Goal: Information Seeking & Learning: Learn about a topic

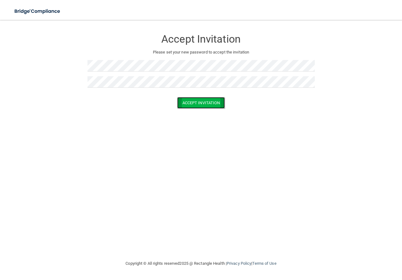
click at [212, 103] on button "Accept Invitation" at bounding box center [201, 103] width 48 height 12
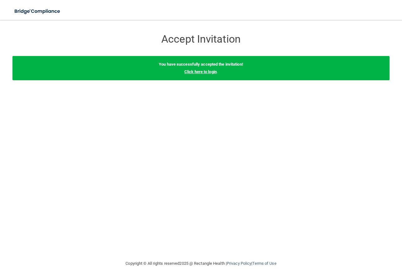
click at [209, 72] on link "Click here to login" at bounding box center [200, 71] width 32 height 5
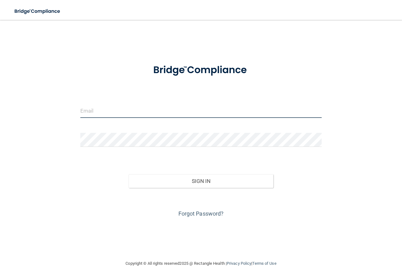
click at [141, 116] on input "email" at bounding box center [200, 111] width 241 height 14
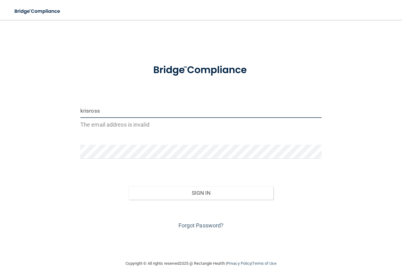
drag, startPoint x: 112, startPoint y: 112, endPoint x: -2, endPoint y: 114, distance: 113.7
click at [0, 114] on html "Toggle navigation Manage My Enterprise Manage My Location krisross The email ad…" at bounding box center [201, 140] width 402 height 280
type input "k"
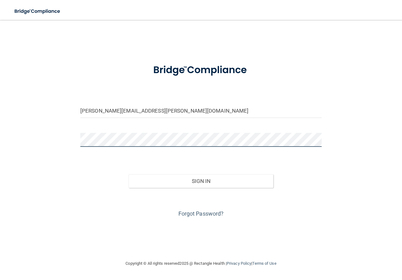
click at [129, 174] on button "Sign In" at bounding box center [201, 181] width 145 height 14
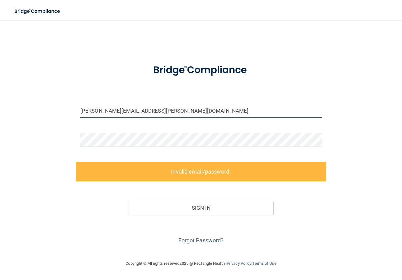
drag, startPoint x: 174, startPoint y: 111, endPoint x: 31, endPoint y: 114, distance: 142.7
click at [31, 114] on div "kristyn.ross@kelsonothodontics.com Invalid email/password. You don't have permi…" at bounding box center [200, 140] width 377 height 228
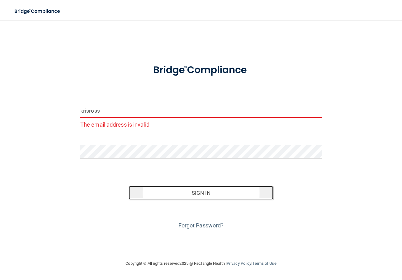
click at [188, 188] on button "Sign In" at bounding box center [201, 193] width 145 height 14
click at [203, 197] on button "Sign In" at bounding box center [201, 193] width 145 height 14
drag, startPoint x: 102, startPoint y: 112, endPoint x: 40, endPoint y: 115, distance: 61.8
click at [40, 115] on div "krisross The email address is invalid Invalid email/password. You don't have pe…" at bounding box center [200, 140] width 377 height 228
type input "k"
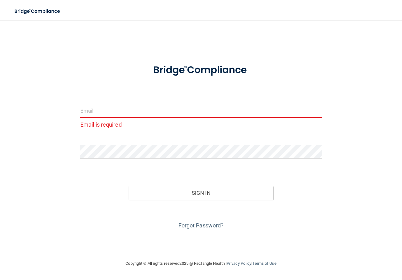
click at [137, 109] on input "email" at bounding box center [200, 111] width 241 height 14
type input "V"
type input "v"
click at [145, 115] on input "email" at bounding box center [200, 111] width 241 height 14
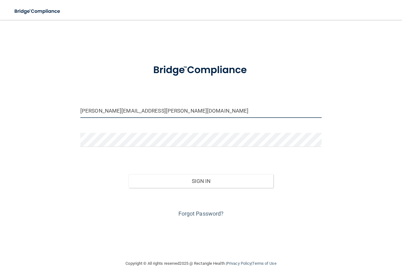
type input "[PERSON_NAME][EMAIL_ADDRESS][PERSON_NAME][DOMAIN_NAME]"
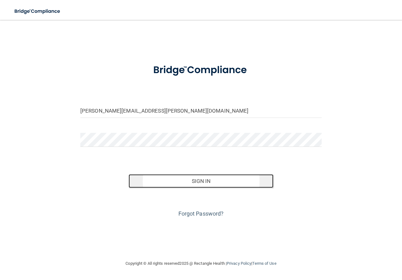
click at [198, 184] on button "Sign In" at bounding box center [201, 181] width 145 height 14
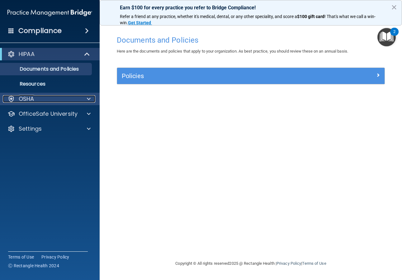
click at [89, 99] on span at bounding box center [89, 98] width 4 height 7
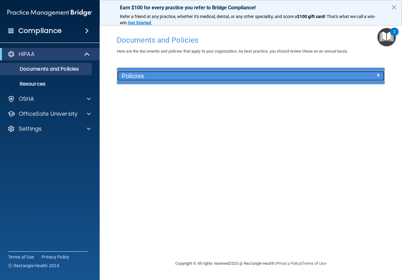
click at [137, 79] on h5 "Policies" at bounding box center [217, 76] width 191 height 7
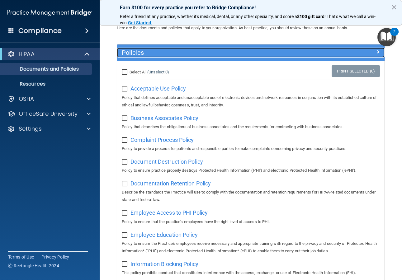
scroll to position [24, 0]
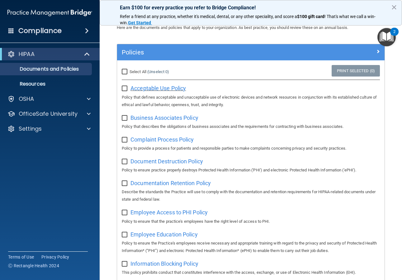
click at [164, 89] on span "Acceptable Use Policy" at bounding box center [158, 88] width 55 height 7
click at [55, 86] on p "Resources" at bounding box center [46, 84] width 85 height 6
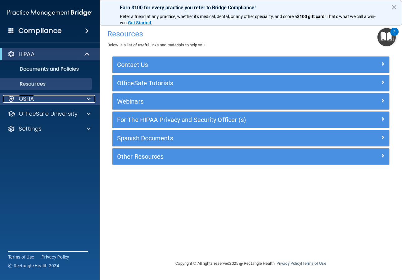
click at [65, 101] on div "OSHA" at bounding box center [41, 98] width 77 height 7
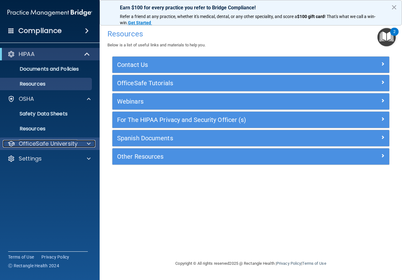
click at [56, 144] on p "OfficeSafe University" at bounding box center [48, 143] width 59 height 7
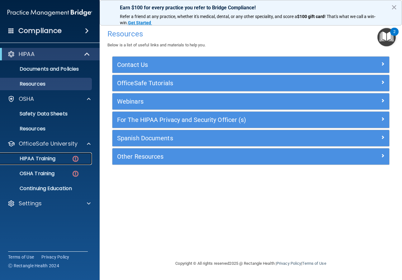
click at [43, 158] on p "HIPAA Training" at bounding box center [29, 159] width 51 height 6
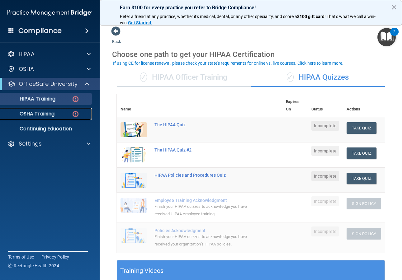
click at [46, 118] on link "OSHA Training" at bounding box center [43, 114] width 98 height 12
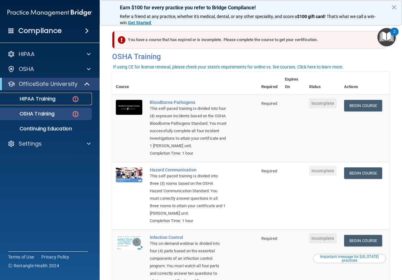
click at [33, 98] on p "HIPAA Training" at bounding box center [29, 99] width 51 height 6
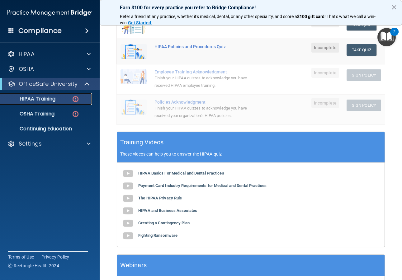
scroll to position [80, 0]
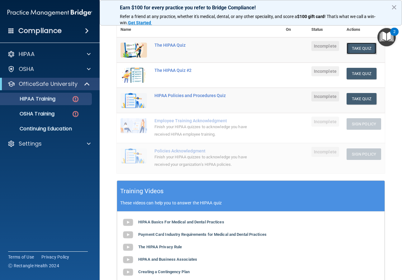
click at [357, 52] on button "Take Quiz" at bounding box center [362, 49] width 30 height 12
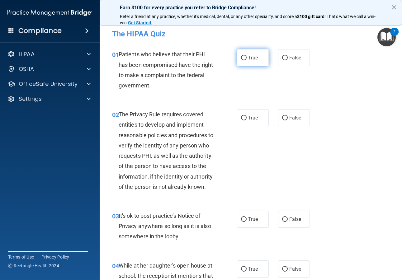
click at [253, 61] on label "True" at bounding box center [253, 57] width 32 height 17
click at [247, 60] on input "True" at bounding box center [244, 58] width 6 height 5
radio input "true"
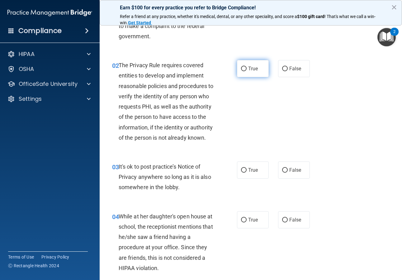
click at [241, 69] on input "True" at bounding box center [244, 69] width 6 height 5
radio input "true"
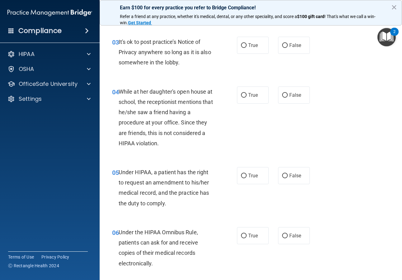
scroll to position [179, 0]
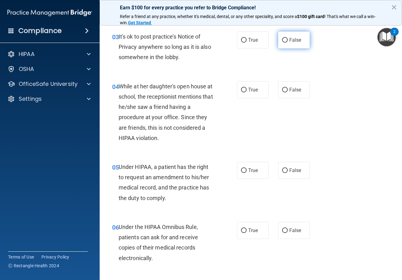
click at [282, 43] on input "False" at bounding box center [285, 40] width 6 height 5
radio input "true"
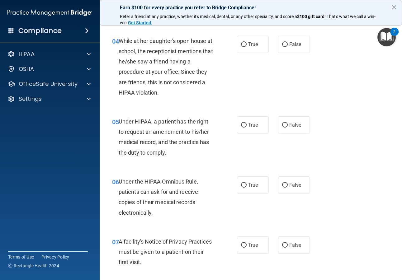
scroll to position [239, 0]
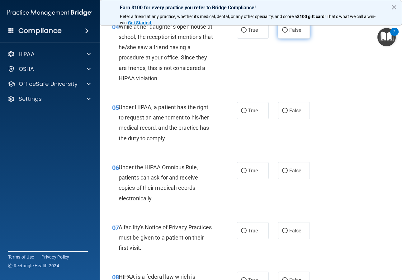
click at [289, 33] on span "False" at bounding box center [295, 30] width 12 height 6
click at [287, 33] on input "False" at bounding box center [285, 30] width 6 height 5
radio input "true"
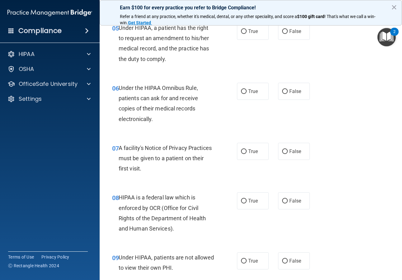
scroll to position [322, 0]
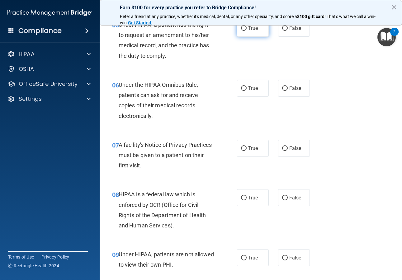
click at [241, 31] on input "True" at bounding box center [244, 28] width 6 height 5
radio input "true"
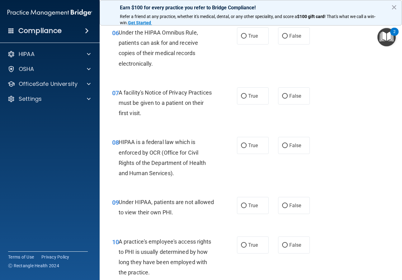
scroll to position [378, 0]
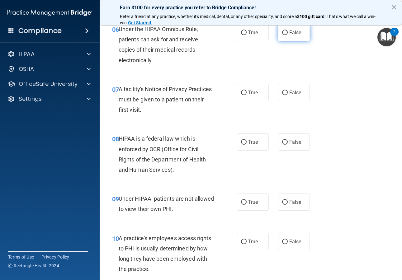
click at [282, 35] on input "False" at bounding box center [285, 33] width 6 height 5
radio input "true"
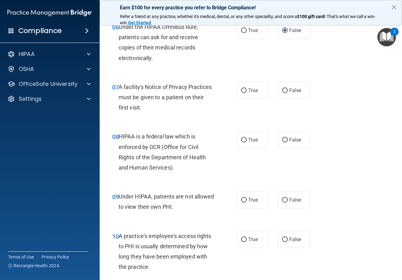
scroll to position [381, 0]
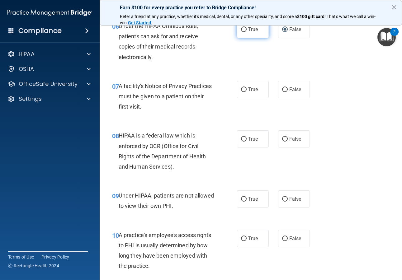
click at [253, 38] on label "True" at bounding box center [253, 29] width 32 height 17
click at [247, 32] on input "True" at bounding box center [244, 29] width 6 height 5
radio input "true"
radio input "false"
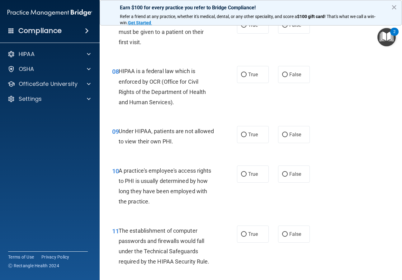
scroll to position [444, 0]
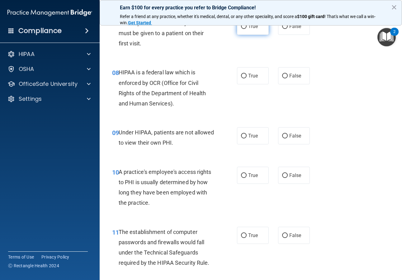
click at [244, 29] on input "True" at bounding box center [244, 26] width 6 height 5
radio input "true"
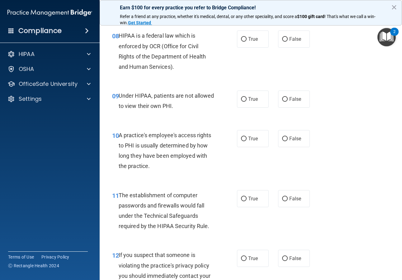
scroll to position [481, 0]
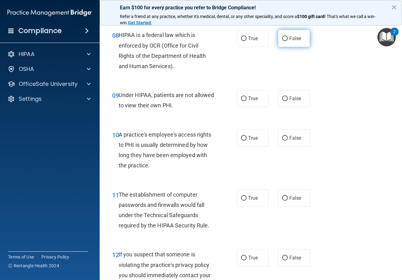
click at [282, 41] on input "False" at bounding box center [285, 38] width 6 height 5
radio input "true"
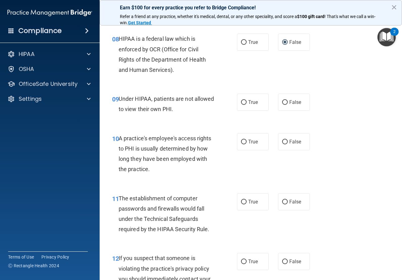
scroll to position [492, 0]
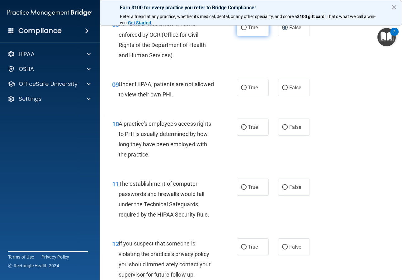
click at [242, 30] on input "True" at bounding box center [244, 28] width 6 height 5
radio input "true"
radio input "false"
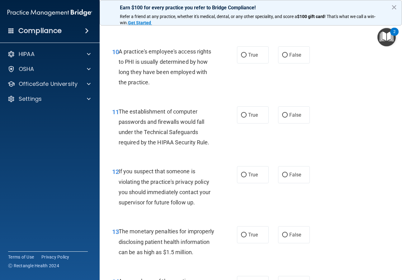
scroll to position [557, 0]
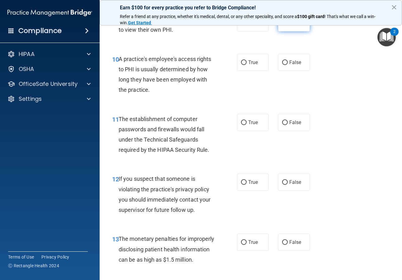
click at [296, 26] on span "False" at bounding box center [295, 23] width 12 height 6
click at [288, 26] on input "False" at bounding box center [285, 23] width 6 height 5
radio input "true"
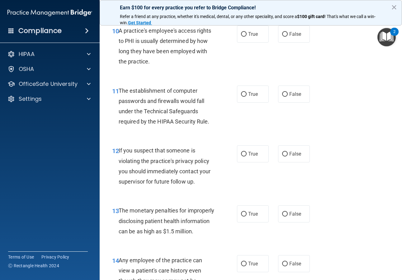
scroll to position [587, 0]
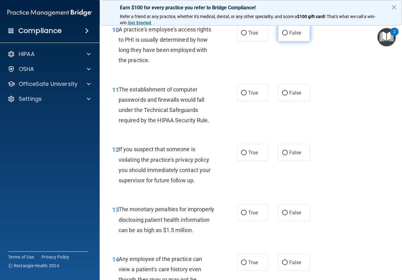
click at [290, 36] on span "False" at bounding box center [295, 33] width 12 height 6
click at [288, 36] on input "False" at bounding box center [285, 33] width 6 height 5
radio input "true"
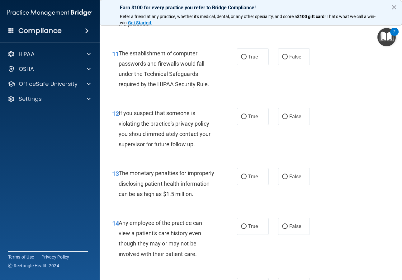
scroll to position [623, 0]
click at [242, 65] on label "True" at bounding box center [253, 56] width 32 height 17
click at [245, 65] on label "True" at bounding box center [253, 56] width 32 height 17
click at [245, 59] on input "True" at bounding box center [244, 57] width 6 height 5
radio input "true"
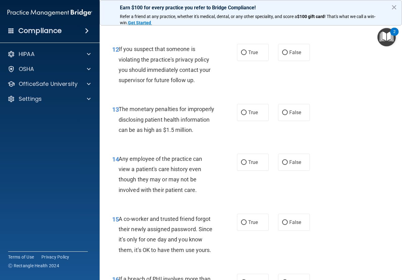
scroll to position [711, 0]
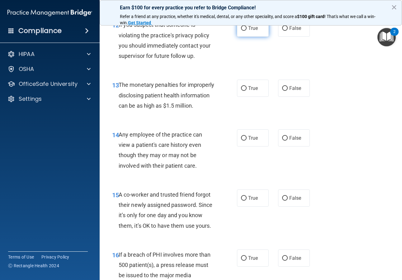
click at [253, 31] on span "True" at bounding box center [253, 28] width 10 height 6
click at [247, 31] on input "True" at bounding box center [244, 28] width 6 height 5
radio input "true"
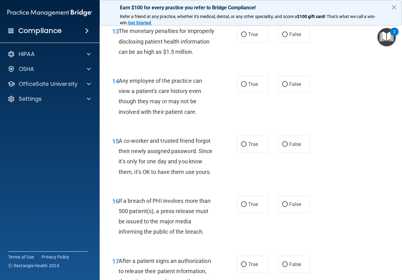
scroll to position [770, 0]
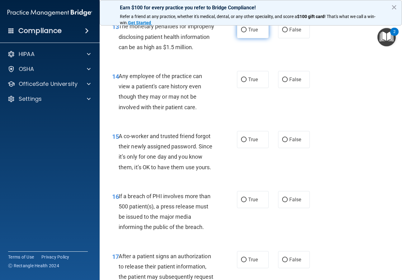
click at [248, 33] on span "True" at bounding box center [253, 30] width 10 height 6
click at [247, 32] on input "True" at bounding box center [244, 30] width 6 height 5
radio input "true"
click at [282, 82] on input "False" at bounding box center [285, 80] width 6 height 5
radio input "true"
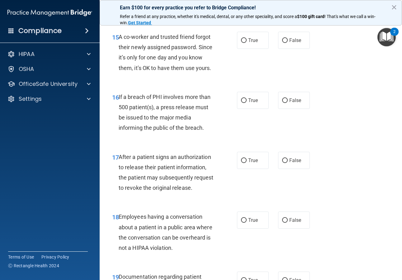
scroll to position [891, 0]
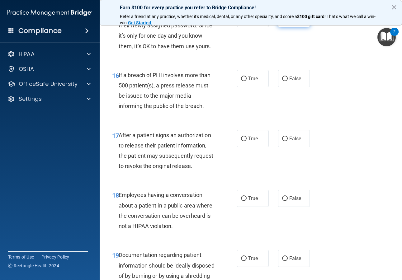
click at [289, 21] on span "False" at bounding box center [295, 19] width 12 height 6
click at [287, 21] on input "False" at bounding box center [285, 19] width 6 height 5
radio input "true"
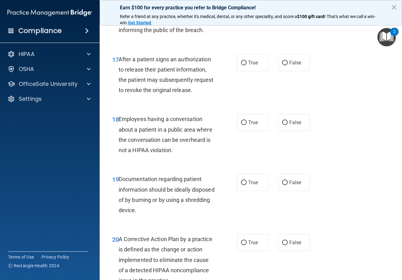
scroll to position [968, 0]
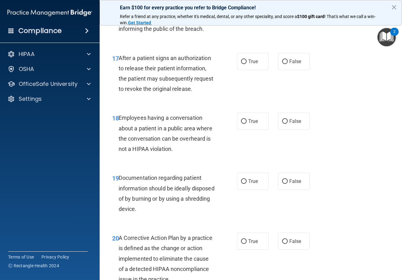
click at [248, 4] on span "True" at bounding box center [253, 1] width 10 height 6
click at [247, 4] on input "True" at bounding box center [244, 1] width 6 height 5
radio input "true"
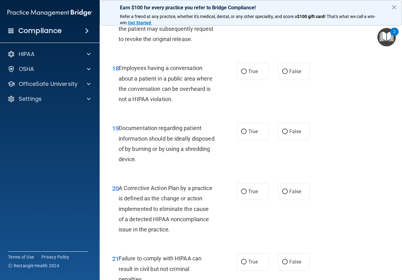
scroll to position [1019, 0]
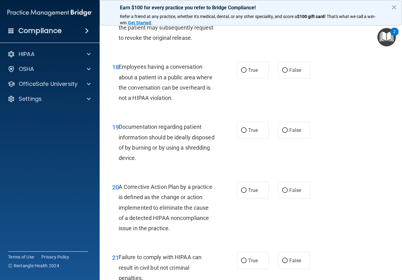
click at [248, 13] on span "True" at bounding box center [253, 10] width 10 height 6
click at [247, 13] on input "True" at bounding box center [244, 10] width 6 height 5
radio input "true"
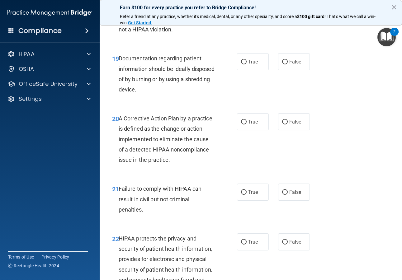
scroll to position [1090, 0]
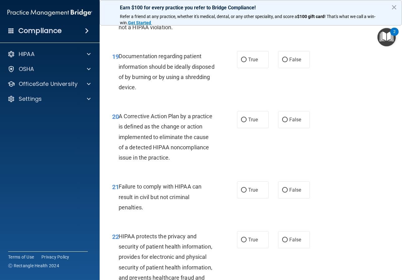
click at [282, 2] on input "False" at bounding box center [285, 0] width 6 height 5
radio input "true"
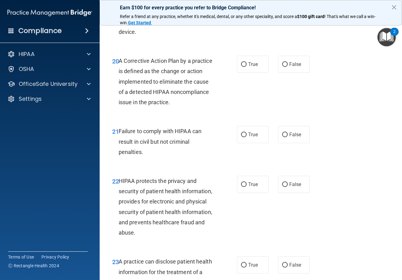
scroll to position [1155, 0]
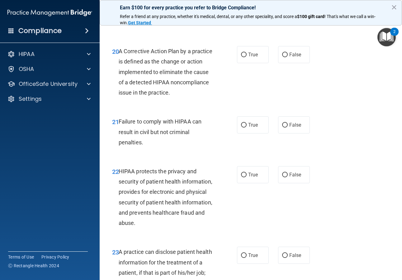
radio input "true"
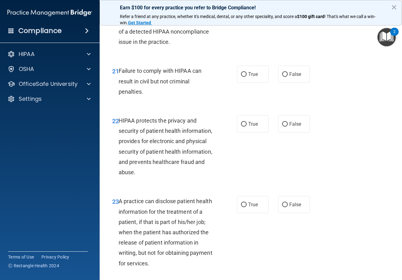
scroll to position [1214, 0]
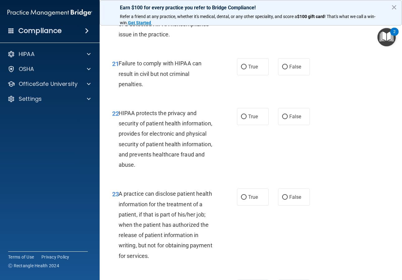
radio input "true"
click at [289, 70] on span "False" at bounding box center [295, 67] width 12 height 6
click at [287, 69] on input "False" at bounding box center [285, 67] width 6 height 5
radio input "true"
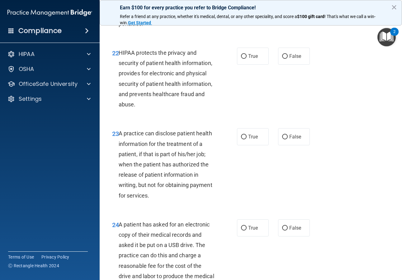
scroll to position [1276, 0]
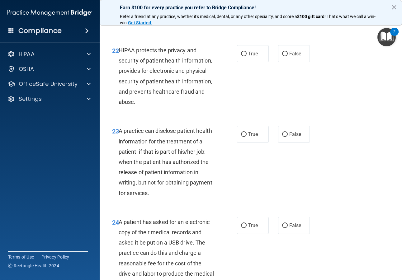
click at [244, 7] on input "True" at bounding box center [244, 4] width 6 height 5
radio input "true"
radio input "false"
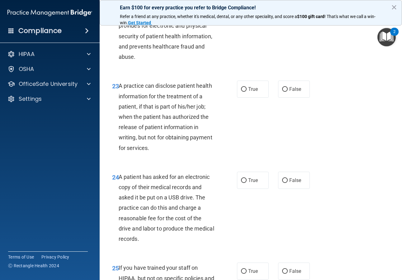
scroll to position [1327, 0]
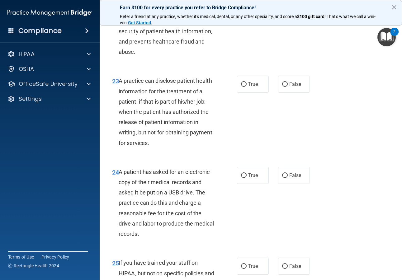
click at [248, 7] on span "True" at bounding box center [253, 4] width 10 height 6
click at [247, 6] on input "True" at bounding box center [244, 4] width 6 height 5
radio input "true"
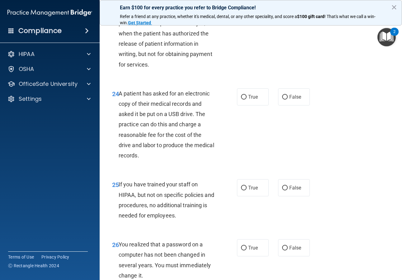
scroll to position [1415, 0]
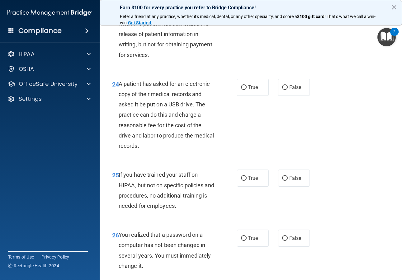
radio input "true"
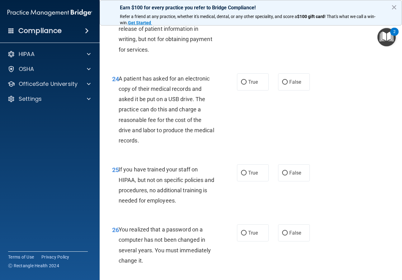
scroll to position [1415, 0]
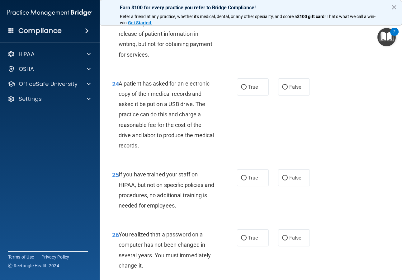
radio input "true"
radio input "false"
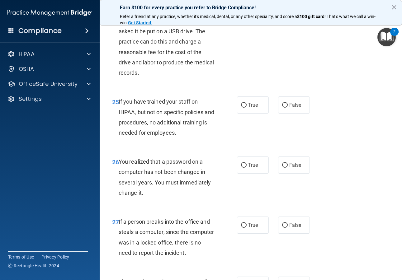
scroll to position [1503, 0]
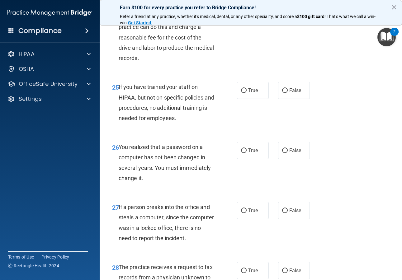
click at [242, 2] on input "True" at bounding box center [244, 0] width 6 height 5
radio input "true"
click at [287, 99] on label "False" at bounding box center [294, 90] width 32 height 17
click at [287, 93] on input "False" at bounding box center [285, 90] width 6 height 5
radio input "true"
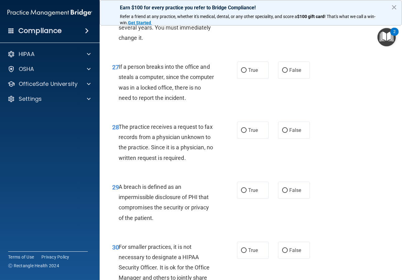
scroll to position [1648, 0]
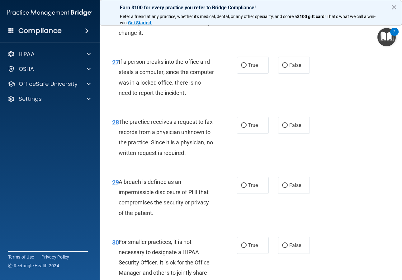
click at [241, 8] on input "True" at bounding box center [244, 5] width 6 height 5
radio input "true"
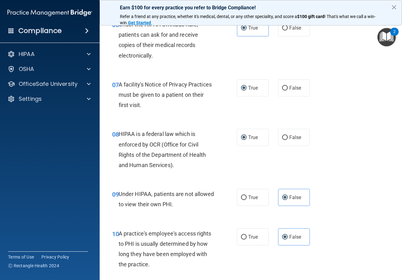
scroll to position [317, 0]
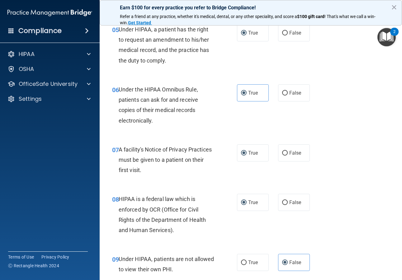
click at [272, 99] on div "True False" at bounding box center [275, 92] width 76 height 17
click at [284, 96] on input "False" at bounding box center [285, 93] width 6 height 5
radio input "true"
click at [244, 102] on label "True" at bounding box center [253, 92] width 32 height 17
click at [244, 96] on input "True" at bounding box center [244, 93] width 6 height 5
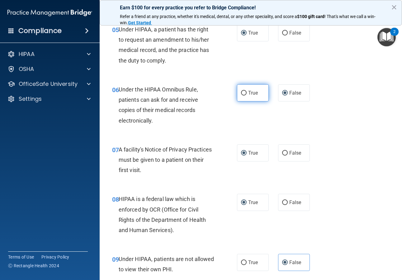
radio input "true"
click at [283, 96] on input "False" at bounding box center [285, 93] width 6 height 5
radio input "true"
radio input "false"
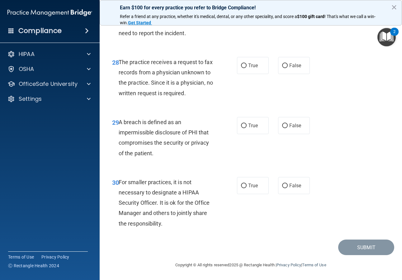
scroll to position [1714, 0]
click at [289, 8] on span "False" at bounding box center [295, 5] width 12 height 6
click at [288, 8] on input "False" at bounding box center [285, 5] width 6 height 5
radio input "true"
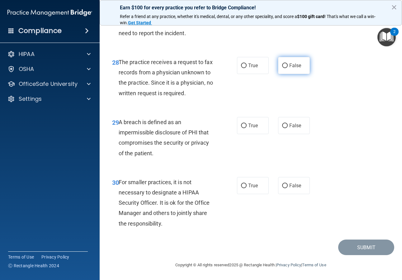
click at [290, 63] on span "False" at bounding box center [295, 66] width 12 height 6
click at [288, 64] on input "False" at bounding box center [285, 66] width 6 height 5
radio input "true"
click at [255, 129] on span "True" at bounding box center [253, 126] width 10 height 6
click at [247, 128] on input "True" at bounding box center [244, 126] width 6 height 5
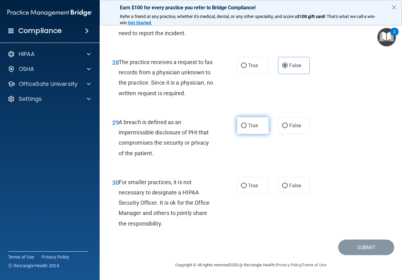
radio input "true"
click at [285, 184] on label "False" at bounding box center [294, 185] width 32 height 17
click at [285, 184] on input "False" at bounding box center [285, 186] width 6 height 5
radio input "true"
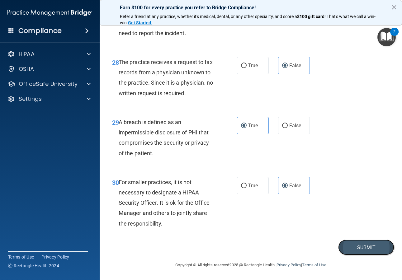
click at [368, 247] on button "Submit" at bounding box center [366, 248] width 56 height 16
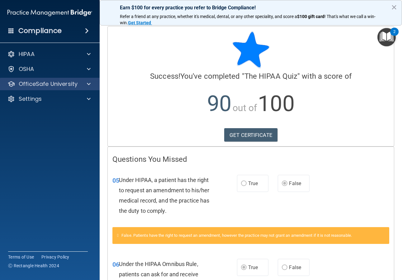
click at [86, 88] on div "OfficeSafe University" at bounding box center [50, 84] width 100 height 12
click at [88, 86] on span at bounding box center [89, 83] width 4 height 7
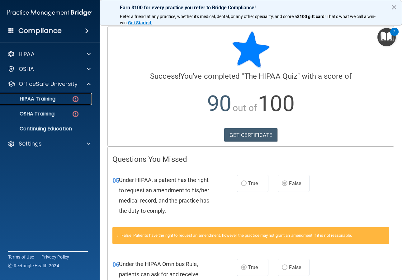
click at [79, 100] on img at bounding box center [76, 99] width 8 height 8
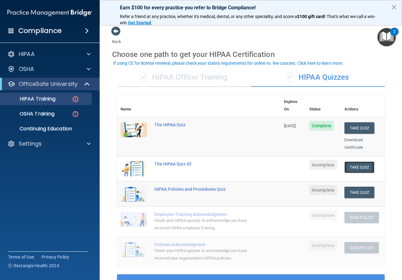
click at [361, 162] on button "Take Quiz" at bounding box center [360, 168] width 30 height 12
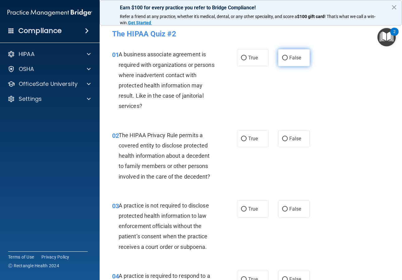
click at [282, 58] on input "False" at bounding box center [285, 58] width 6 height 5
radio input "true"
click at [245, 141] on label "True" at bounding box center [253, 138] width 32 height 17
click at [245, 141] on input "True" at bounding box center [244, 139] width 6 height 5
radio input "true"
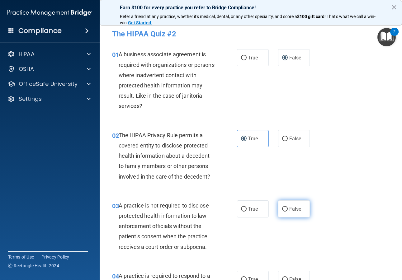
click at [283, 210] on input "False" at bounding box center [285, 209] width 6 height 5
radio input "true"
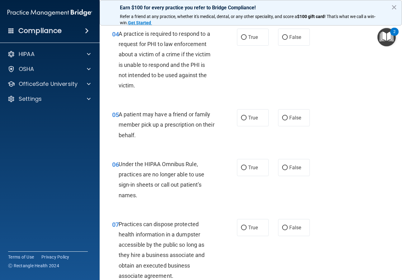
scroll to position [249, 0]
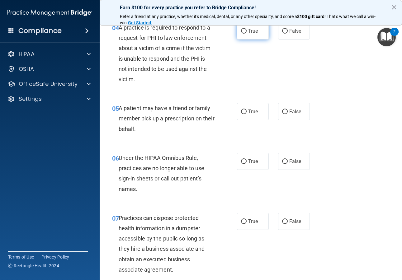
click at [250, 35] on label "True" at bounding box center [253, 30] width 32 height 17
click at [247, 34] on input "True" at bounding box center [244, 31] width 6 height 5
radio input "true"
click at [248, 111] on span "True" at bounding box center [253, 112] width 10 height 6
click at [247, 111] on input "True" at bounding box center [244, 112] width 6 height 5
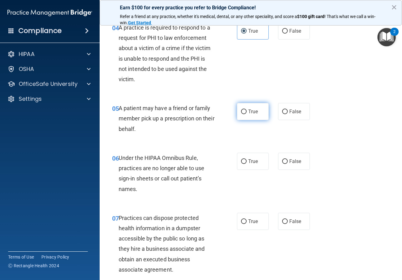
radio input "true"
click at [282, 163] on input "False" at bounding box center [285, 162] width 6 height 5
radio input "true"
click at [282, 222] on input "False" at bounding box center [285, 222] width 6 height 5
radio input "true"
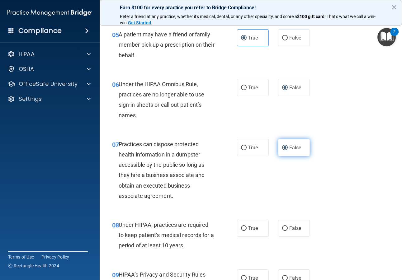
scroll to position [330, 0]
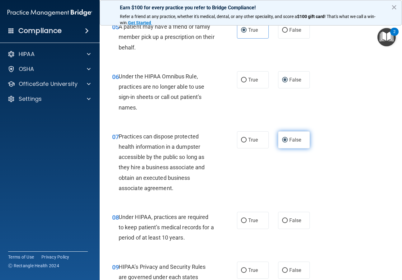
click at [282, 222] on input "False" at bounding box center [285, 221] width 6 height 5
radio input "true"
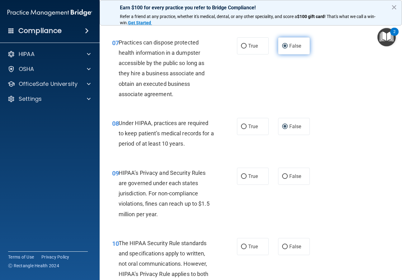
scroll to position [430, 0]
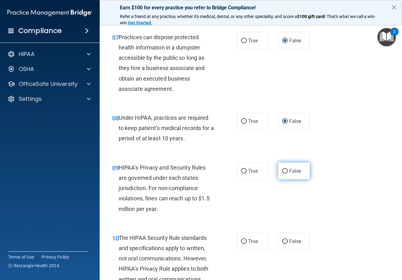
click at [284, 173] on input "False" at bounding box center [285, 171] width 6 height 5
radio input "true"
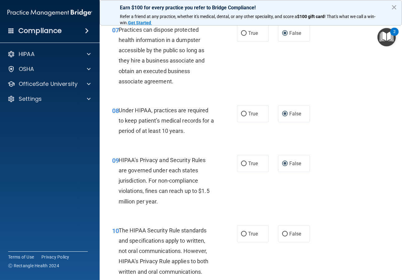
scroll to position [444, 0]
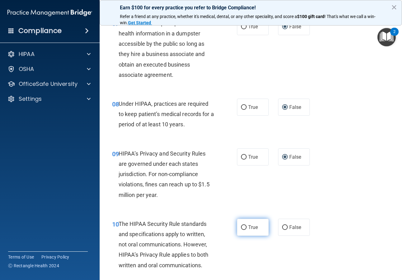
click at [242, 224] on label "True" at bounding box center [253, 227] width 32 height 17
click at [242, 226] on input "True" at bounding box center [244, 228] width 6 height 5
radio input "true"
click at [243, 226] on input "True" at bounding box center [244, 228] width 6 height 5
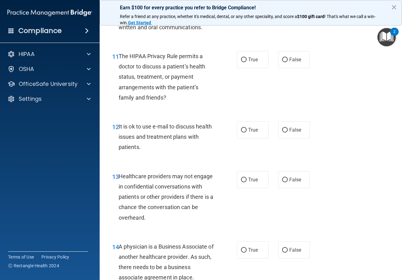
scroll to position [655, 0]
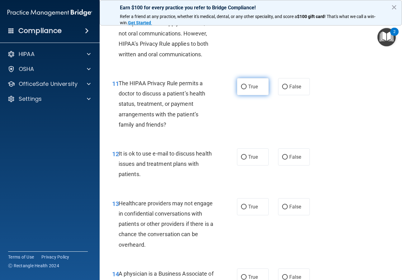
click at [251, 85] on span "True" at bounding box center [253, 87] width 10 height 6
click at [247, 85] on input "True" at bounding box center [244, 87] width 6 height 5
radio input "true"
click at [250, 151] on label "True" at bounding box center [253, 157] width 32 height 17
click at [247, 155] on input "True" at bounding box center [244, 157] width 6 height 5
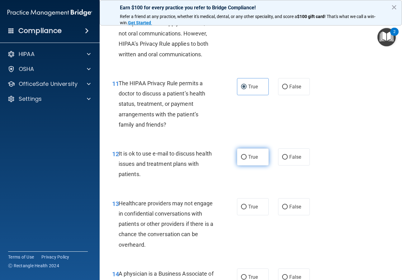
radio input "true"
click at [290, 206] on span "False" at bounding box center [295, 207] width 12 height 6
click at [288, 206] on input "False" at bounding box center [285, 207] width 6 height 5
radio input "true"
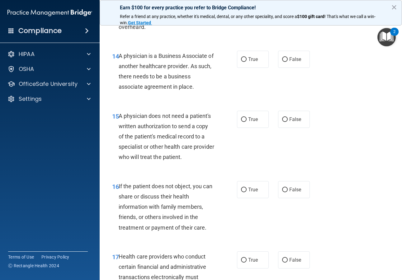
scroll to position [882, 0]
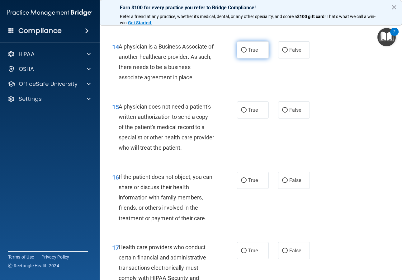
click at [254, 55] on label "True" at bounding box center [253, 49] width 32 height 17
click at [247, 53] on input "True" at bounding box center [244, 50] width 6 height 5
radio input "true"
click at [278, 49] on label "False" at bounding box center [294, 49] width 32 height 17
click at [282, 49] on input "False" at bounding box center [285, 50] width 6 height 5
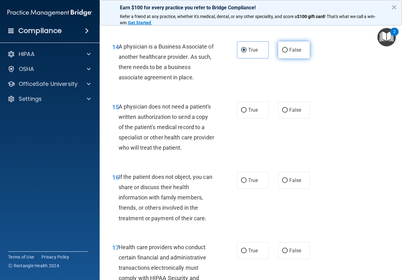
radio input "true"
radio input "false"
click at [242, 114] on label "True" at bounding box center [253, 110] width 32 height 17
click at [242, 113] on input "True" at bounding box center [244, 110] width 6 height 5
radio input "true"
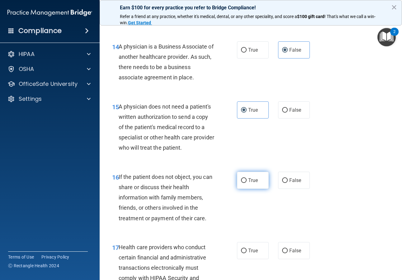
click at [254, 183] on span "True" at bounding box center [253, 181] width 10 height 6
click at [247, 183] on input "True" at bounding box center [244, 181] width 6 height 5
radio input "true"
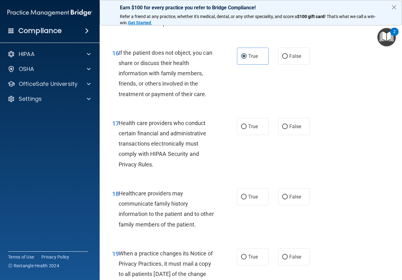
scroll to position [1057, 0]
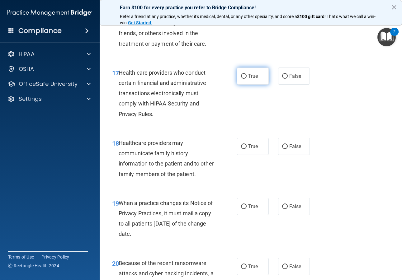
click at [245, 79] on label "True" at bounding box center [253, 76] width 32 height 17
click at [245, 79] on input "True" at bounding box center [244, 76] width 6 height 5
radio input "true"
click at [291, 150] on label "False" at bounding box center [294, 146] width 32 height 17
click at [288, 149] on input "False" at bounding box center [285, 147] width 6 height 5
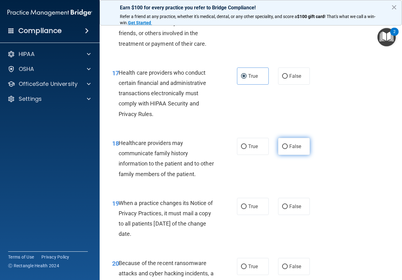
radio input "true"
click at [292, 203] on label "False" at bounding box center [294, 206] width 32 height 17
click at [288, 205] on input "False" at bounding box center [285, 207] width 6 height 5
radio input "true"
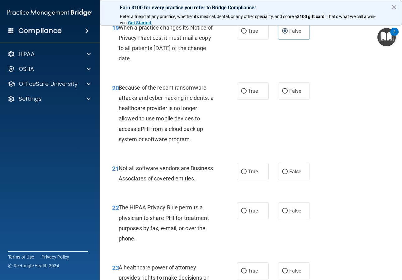
scroll to position [1234, 0]
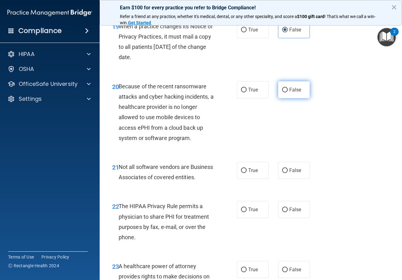
click at [278, 93] on label "False" at bounding box center [294, 89] width 32 height 17
click at [282, 93] on input "False" at bounding box center [285, 90] width 6 height 5
radio input "true"
click at [257, 174] on label "True" at bounding box center [253, 170] width 32 height 17
click at [247, 173] on input "True" at bounding box center [244, 171] width 6 height 5
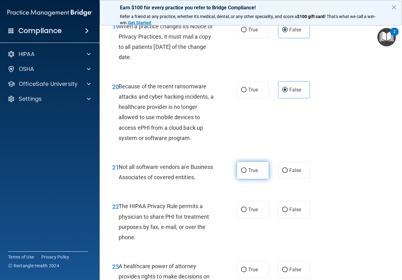
radio input "true"
click at [244, 212] on input "True" at bounding box center [244, 210] width 6 height 5
radio input "true"
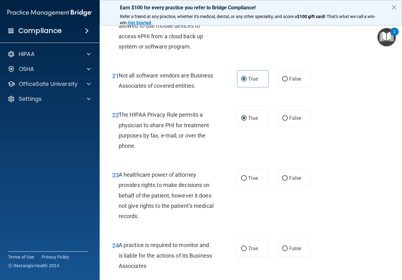
scroll to position [1380, 0]
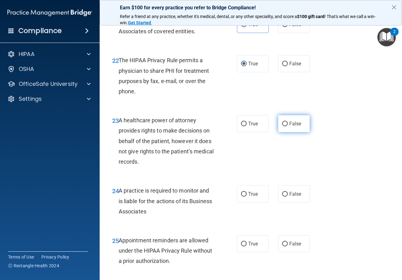
click at [289, 127] on span "False" at bounding box center [295, 124] width 12 height 6
click at [288, 126] on input "False" at bounding box center [285, 124] width 6 height 5
radio input "true"
click at [287, 203] on label "False" at bounding box center [294, 194] width 32 height 17
click at [287, 197] on input "False" at bounding box center [285, 194] width 6 height 5
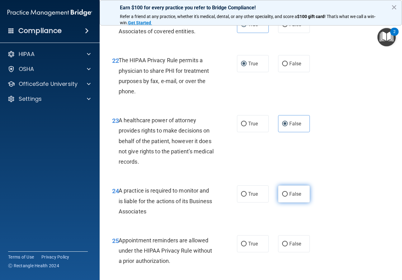
radio input "true"
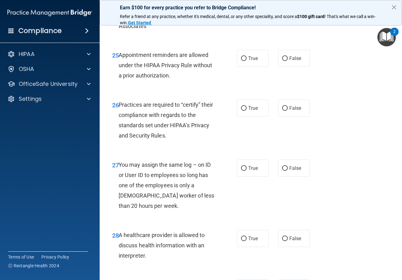
scroll to position [1576, 0]
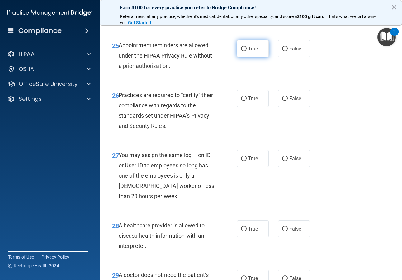
click at [262, 57] on label "True" at bounding box center [253, 48] width 32 height 17
click at [247, 51] on input "True" at bounding box center [244, 49] width 6 height 5
radio input "true"
click at [280, 107] on label "False" at bounding box center [294, 98] width 32 height 17
click at [282, 101] on input "False" at bounding box center [285, 99] width 6 height 5
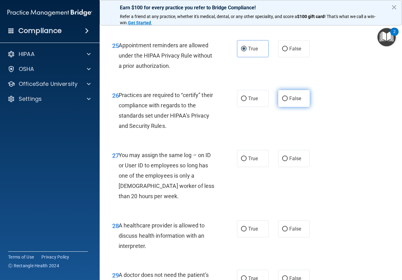
radio input "true"
click at [286, 167] on label "False" at bounding box center [294, 158] width 32 height 17
click at [286, 161] on input "False" at bounding box center [285, 159] width 6 height 5
radio input "true"
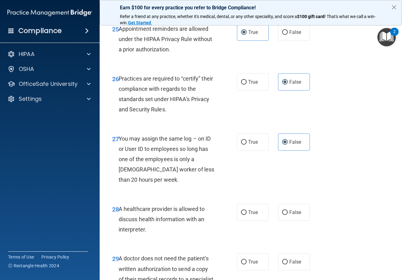
scroll to position [1620, 0]
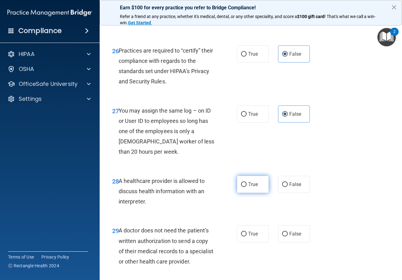
click at [243, 187] on input "True" at bounding box center [244, 185] width 6 height 5
radio input "true"
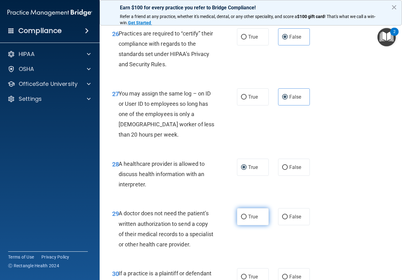
click at [249, 220] on span "True" at bounding box center [253, 217] width 10 height 6
click at [247, 220] on input "True" at bounding box center [244, 217] width 6 height 5
radio input "true"
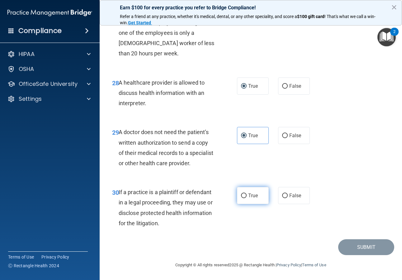
click at [247, 202] on label "True" at bounding box center [253, 195] width 32 height 17
click at [247, 198] on input "True" at bounding box center [244, 196] width 6 height 5
radio input "true"
click at [366, 249] on button "Submit" at bounding box center [366, 248] width 56 height 16
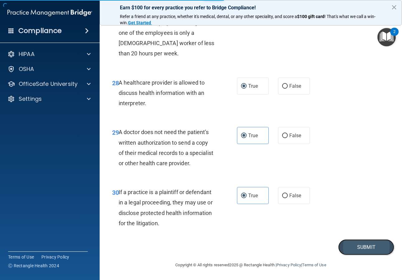
click at [357, 243] on button "Submit" at bounding box center [366, 248] width 56 height 16
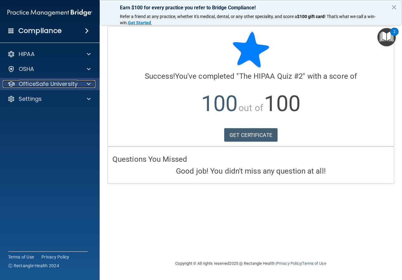
click at [88, 85] on span at bounding box center [89, 83] width 4 height 7
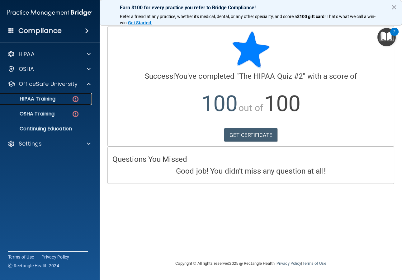
click at [80, 101] on div "HIPAA Training" at bounding box center [46, 99] width 85 height 6
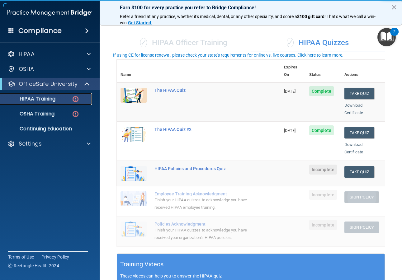
scroll to position [38, 0]
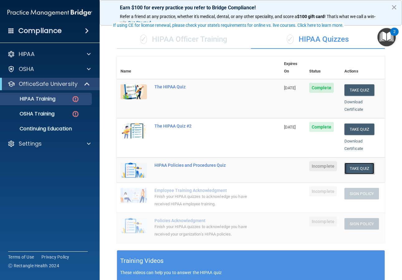
click at [360, 163] on button "Take Quiz" at bounding box center [360, 169] width 30 height 12
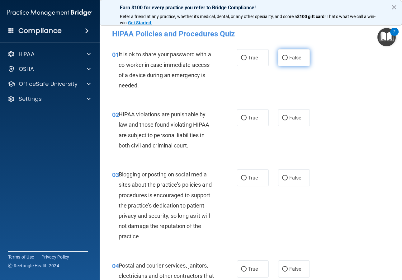
click at [281, 51] on label "False" at bounding box center [294, 57] width 32 height 17
click at [282, 56] on input "False" at bounding box center [285, 58] width 6 height 5
radio input "true"
click at [282, 56] on input "False" at bounding box center [285, 58] width 6 height 5
click at [249, 115] on span "True" at bounding box center [253, 118] width 10 height 6
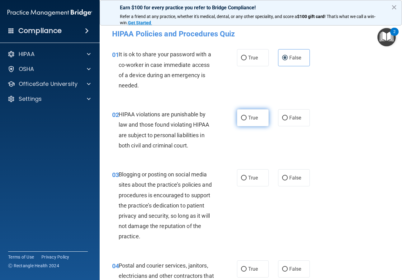
click at [247, 116] on input "True" at bounding box center [244, 118] width 6 height 5
radio input "true"
click at [289, 180] on span "False" at bounding box center [295, 178] width 12 height 6
click at [288, 180] on input "False" at bounding box center [285, 178] width 6 height 5
radio input "true"
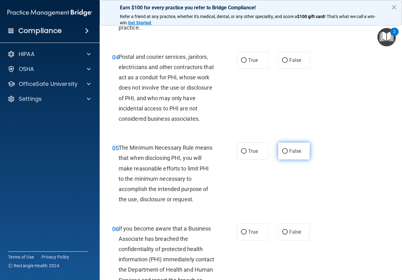
scroll to position [212, 0]
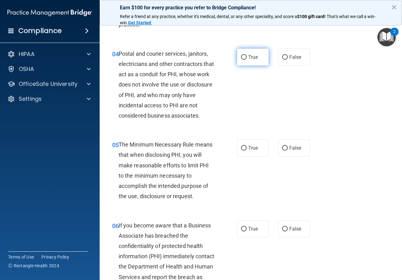
click at [251, 54] on span "True" at bounding box center [253, 57] width 10 height 6
click at [247, 55] on input "True" at bounding box center [244, 57] width 6 height 5
radio input "true"
click at [244, 151] on label "True" at bounding box center [253, 148] width 32 height 17
click at [244, 151] on input "True" at bounding box center [244, 148] width 6 height 5
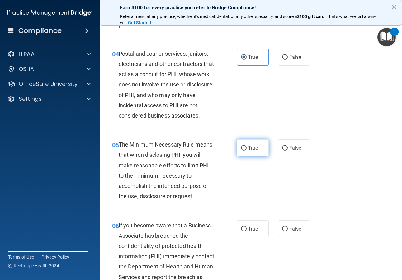
radio input "true"
click at [289, 235] on label "False" at bounding box center [294, 229] width 32 height 17
click at [288, 232] on input "False" at bounding box center [285, 229] width 6 height 5
radio input "true"
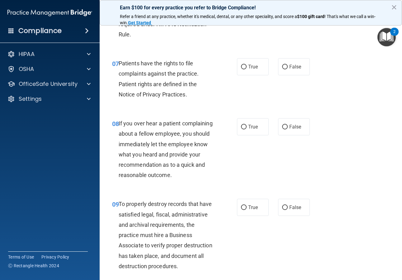
scroll to position [479, 0]
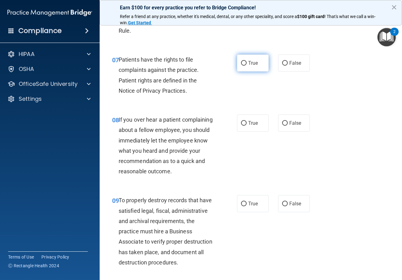
click at [258, 69] on label "True" at bounding box center [253, 63] width 32 height 17
click at [247, 66] on input "True" at bounding box center [244, 63] width 6 height 5
radio input "true"
click at [293, 127] on label "False" at bounding box center [294, 123] width 32 height 17
click at [288, 126] on input "False" at bounding box center [285, 123] width 6 height 5
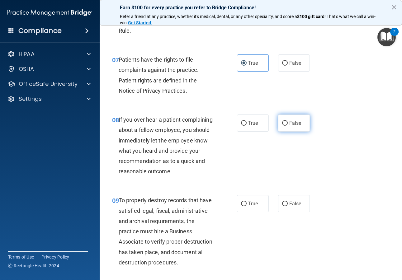
radio input "true"
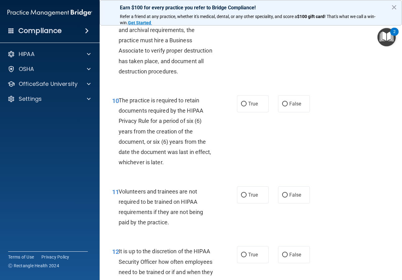
scroll to position [644, 0]
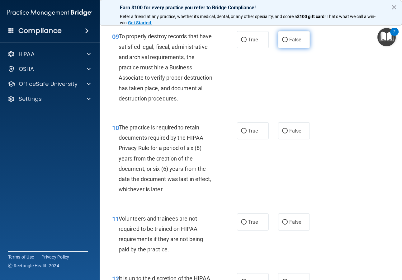
click at [292, 42] on label "False" at bounding box center [294, 39] width 32 height 17
click at [288, 42] on input "False" at bounding box center [285, 40] width 6 height 5
radio input "true"
click at [253, 134] on span "True" at bounding box center [253, 131] width 10 height 6
click at [247, 134] on input "True" at bounding box center [244, 131] width 6 height 5
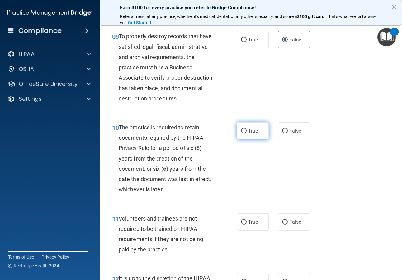
radio input "true"
click at [285, 231] on label "False" at bounding box center [294, 222] width 32 height 17
click at [285, 225] on input "False" at bounding box center [285, 222] width 6 height 5
radio input "true"
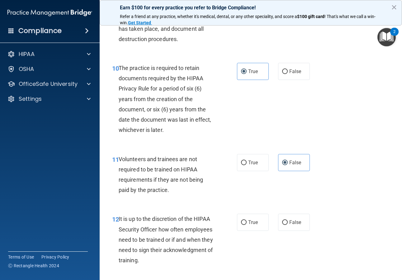
scroll to position [721, 0]
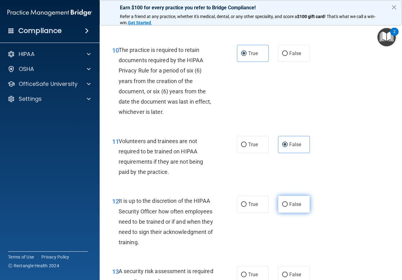
click at [288, 213] on label "False" at bounding box center [294, 204] width 32 height 17
click at [288, 207] on input "False" at bounding box center [285, 205] width 6 height 5
radio input "true"
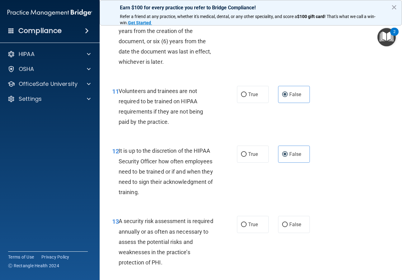
scroll to position [870, 0]
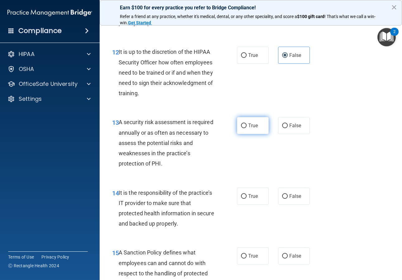
click at [241, 128] on input "True" at bounding box center [244, 126] width 6 height 5
radio input "true"
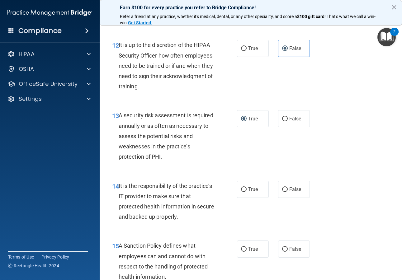
scroll to position [879, 0]
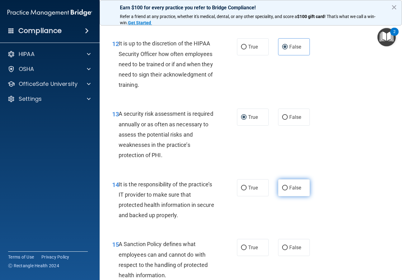
click at [293, 197] on label "False" at bounding box center [294, 187] width 32 height 17
click at [288, 191] on input "False" at bounding box center [285, 188] width 6 height 5
radio input "true"
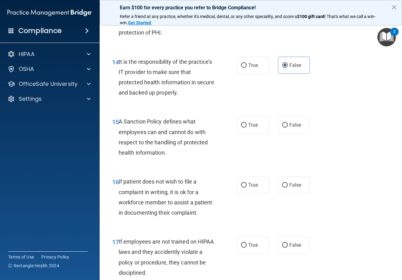
scroll to position [1003, 0]
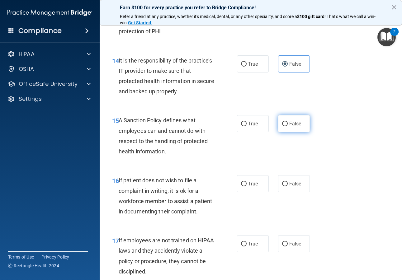
click at [284, 132] on label "False" at bounding box center [294, 123] width 32 height 17
click at [284, 126] on input "False" at bounding box center [285, 124] width 6 height 5
radio input "true"
click at [245, 192] on label "True" at bounding box center [253, 183] width 32 height 17
click at [245, 187] on input "True" at bounding box center [244, 184] width 6 height 5
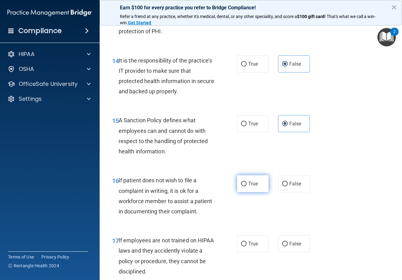
radio input "true"
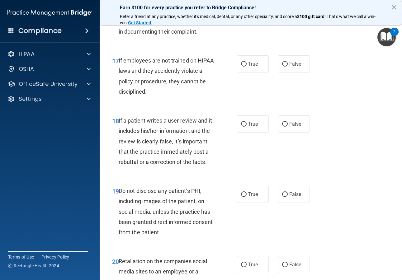
scroll to position [1185, 0]
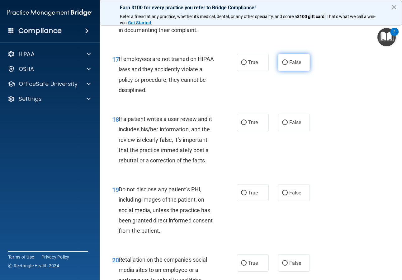
click at [292, 65] on span "False" at bounding box center [295, 63] width 12 height 6
click at [288, 65] on input "False" at bounding box center [285, 62] width 6 height 5
radio input "true"
click at [285, 131] on label "False" at bounding box center [294, 122] width 32 height 17
click at [285, 125] on input "False" at bounding box center [285, 123] width 6 height 5
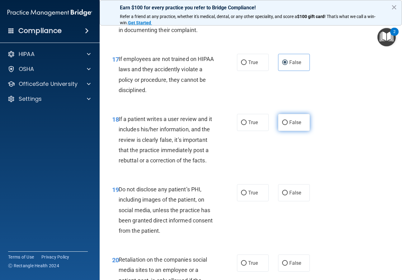
radio input "true"
click at [285, 131] on label "False" at bounding box center [294, 122] width 32 height 17
click at [285, 125] on input "False" at bounding box center [285, 123] width 6 height 5
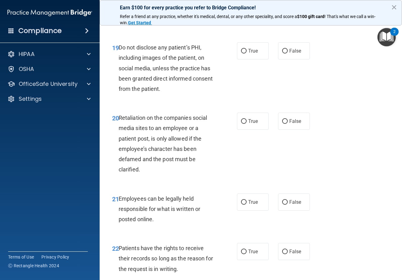
scroll to position [1328, 0]
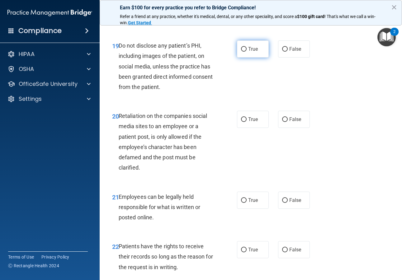
click at [250, 52] on span "True" at bounding box center [253, 49] width 10 height 6
click at [247, 52] on input "True" at bounding box center [244, 49] width 6 height 5
radio input "true"
click at [295, 128] on label "False" at bounding box center [294, 119] width 32 height 17
click at [288, 122] on input "False" at bounding box center [285, 119] width 6 height 5
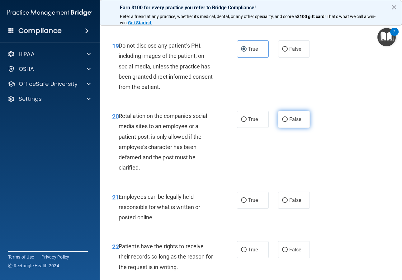
radio input "true"
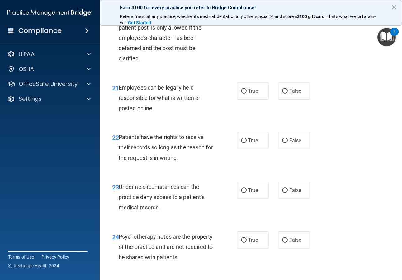
scroll to position [1438, 0]
click at [254, 99] on label "True" at bounding box center [253, 90] width 32 height 17
click at [247, 93] on input "True" at bounding box center [244, 91] width 6 height 5
radio input "true"
click at [291, 149] on label "False" at bounding box center [294, 140] width 32 height 17
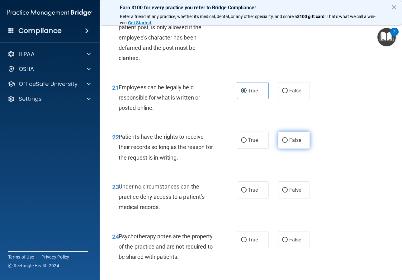
click at [288, 143] on input "False" at bounding box center [285, 140] width 6 height 5
radio input "true"
click at [289, 193] on span "False" at bounding box center [295, 190] width 12 height 6
click at [287, 193] on input "False" at bounding box center [285, 190] width 6 height 5
radio input "true"
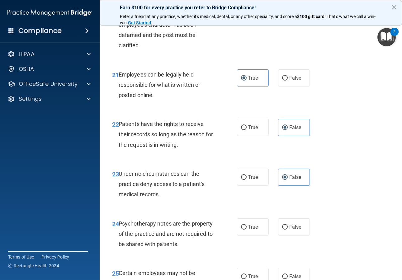
scroll to position [1461, 0]
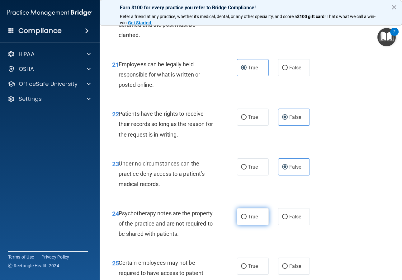
click at [241, 220] on input "True" at bounding box center [244, 217] width 6 height 5
radio input "true"
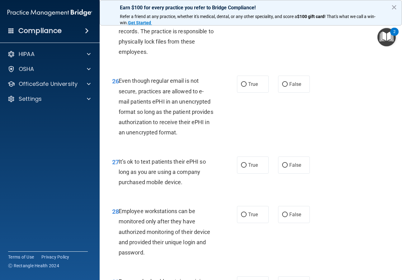
scroll to position [1710, 0]
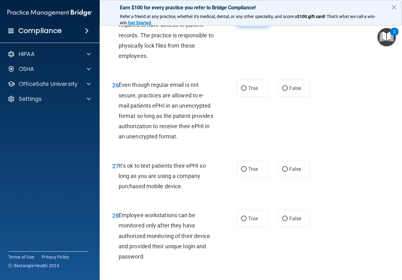
click at [245, 26] on label "True" at bounding box center [253, 17] width 32 height 17
click at [245, 21] on input "True" at bounding box center [244, 18] width 6 height 5
radio input "true"
click at [246, 97] on label "True" at bounding box center [253, 88] width 32 height 17
click at [246, 91] on input "True" at bounding box center [244, 88] width 6 height 5
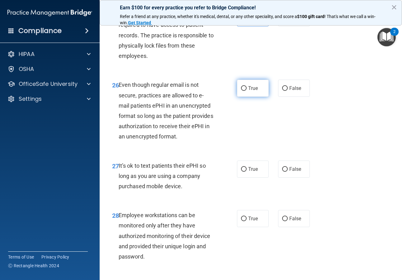
radio input "true"
click at [293, 172] on span "False" at bounding box center [295, 169] width 12 height 6
click at [288, 172] on input "False" at bounding box center [285, 169] width 6 height 5
radio input "true"
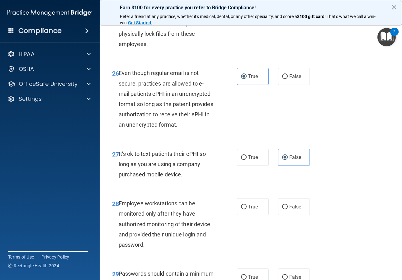
scroll to position [1775, 0]
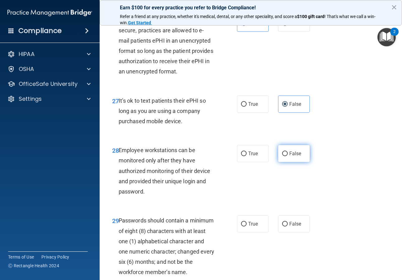
click at [289, 157] on span "False" at bounding box center [295, 154] width 12 height 6
click at [288, 156] on input "False" at bounding box center [285, 154] width 6 height 5
radio input "true"
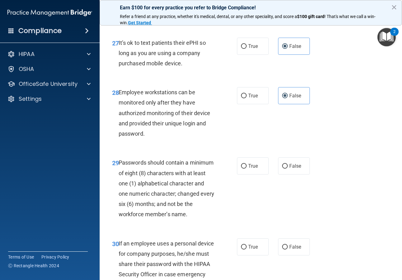
scroll to position [1864, 0]
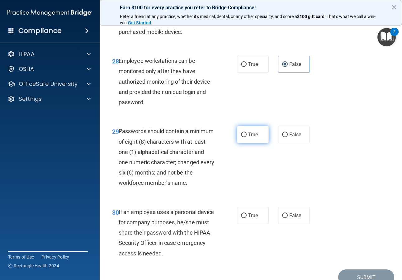
click at [241, 137] on input "True" at bounding box center [244, 135] width 6 height 5
radio input "true"
click at [295, 256] on div "30 If an employee uses a personal device for company purposes, he/she must shar…" at bounding box center [250, 234] width 287 height 70
click at [295, 219] on span "False" at bounding box center [295, 216] width 12 height 6
click at [288, 218] on input "False" at bounding box center [285, 216] width 6 height 5
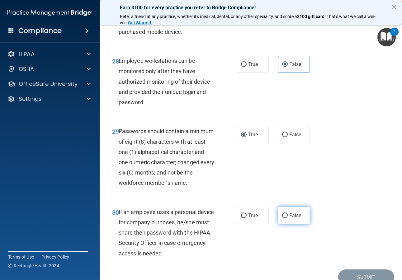
radio input "true"
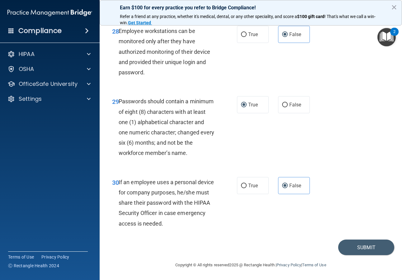
click at [362, 257] on div "Copyright © All rights reserved 2025 @ Rectangle Health | Privacy Policy | Term…" at bounding box center [250, 265] width 227 height 20
click at [362, 251] on button "Submit" at bounding box center [366, 248] width 56 height 16
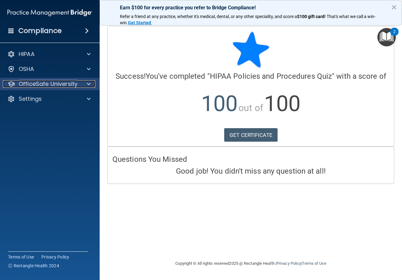
click at [93, 84] on div at bounding box center [88, 83] width 16 height 7
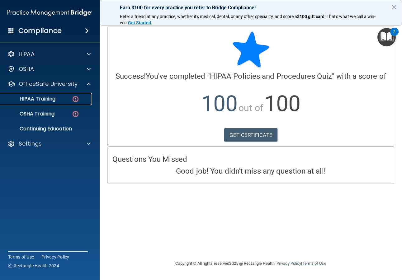
click at [72, 94] on link "HIPAA Training" at bounding box center [43, 99] width 98 height 12
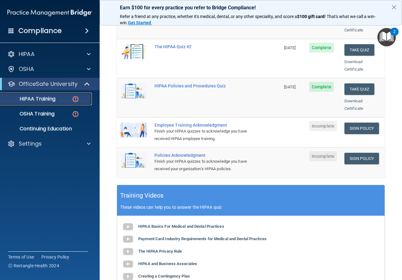
scroll to position [120, 0]
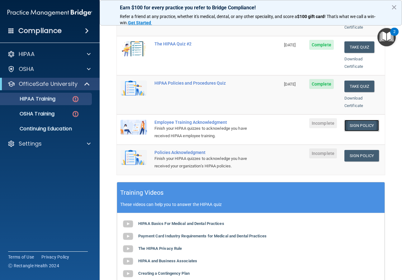
click at [357, 120] on link "Sign Policy" at bounding box center [362, 126] width 35 height 12
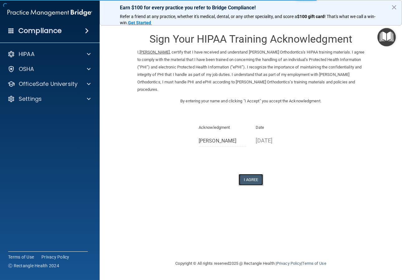
click at [251, 175] on button "I Agree" at bounding box center [251, 180] width 25 height 12
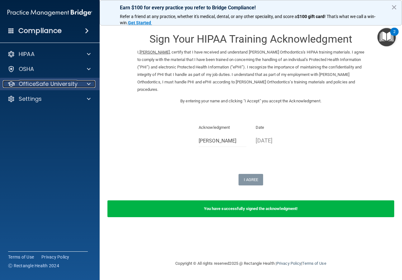
click at [50, 84] on p "OfficeSafe University" at bounding box center [48, 83] width 59 height 7
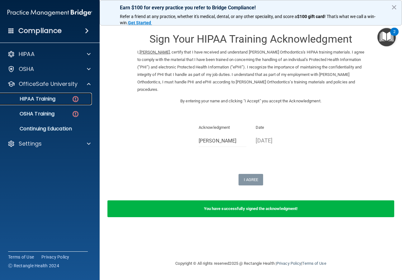
click at [77, 100] on img at bounding box center [76, 99] width 8 height 8
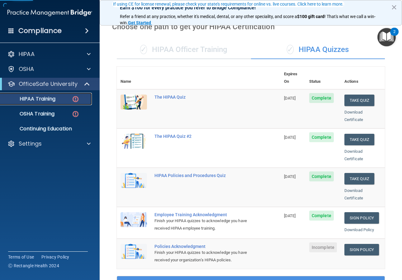
scroll to position [60, 0]
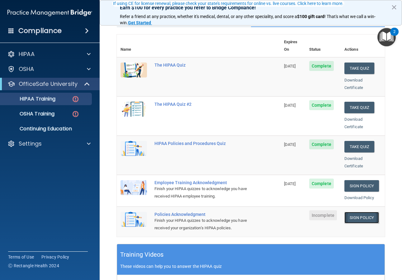
click at [349, 212] on link "Sign Policy" at bounding box center [362, 218] width 35 height 12
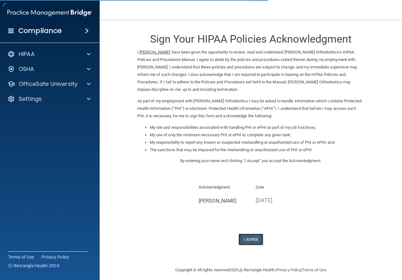
click at [250, 242] on button "I Agree" at bounding box center [251, 240] width 25 height 12
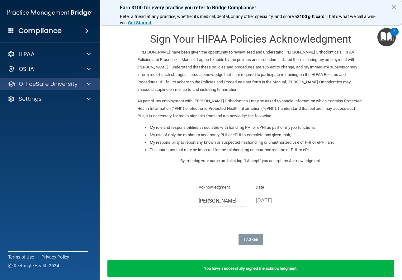
click at [68, 88] on div "OfficeSafe University" at bounding box center [50, 84] width 100 height 12
click at [83, 84] on div at bounding box center [88, 83] width 16 height 7
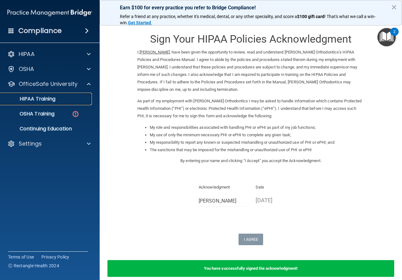
click at [71, 102] on div "HIPAA Training" at bounding box center [46, 99] width 85 height 6
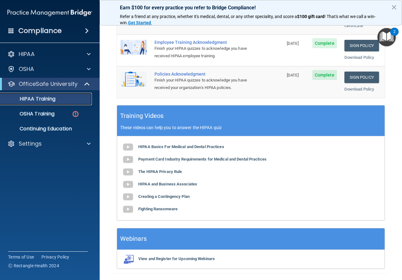
scroll to position [201, 0]
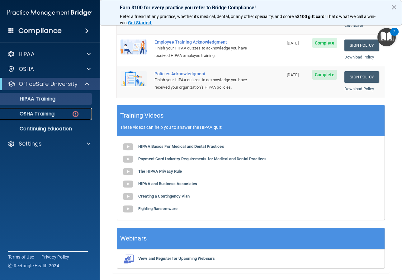
click at [60, 114] on div "OSHA Training" at bounding box center [46, 114] width 85 height 6
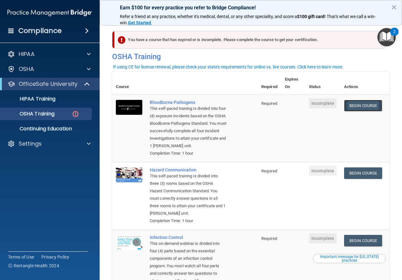
click at [365, 106] on link "Begin Course" at bounding box center [363, 106] width 38 height 12
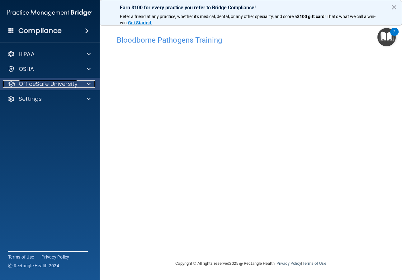
click at [81, 83] on div at bounding box center [88, 83] width 16 height 7
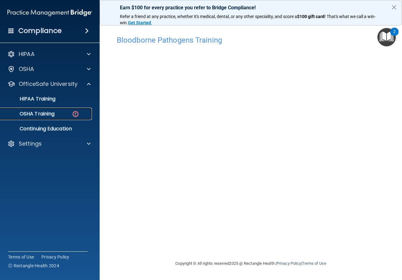
click at [81, 116] on div "OSHA Training" at bounding box center [46, 114] width 85 height 6
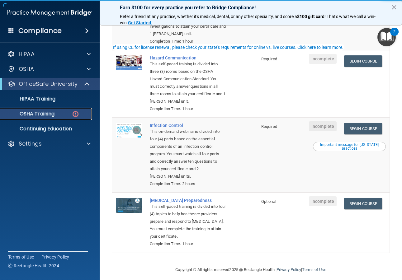
scroll to position [113, 0]
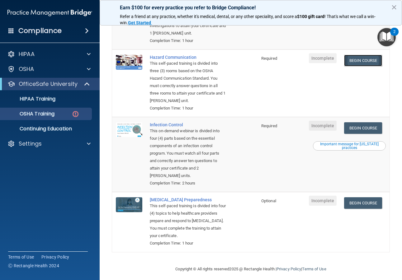
click at [352, 63] on link "Begin Course" at bounding box center [363, 61] width 38 height 12
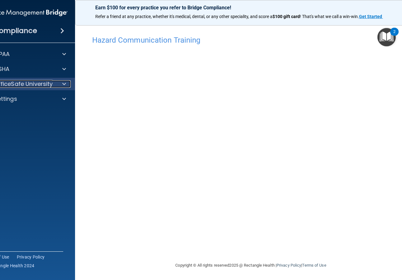
click at [56, 87] on div at bounding box center [63, 83] width 16 height 7
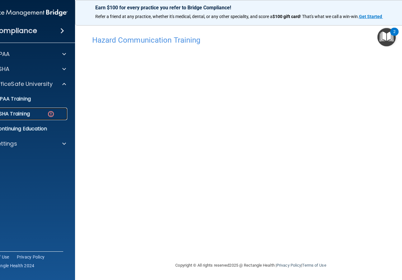
click at [49, 115] on img at bounding box center [51, 114] width 8 height 8
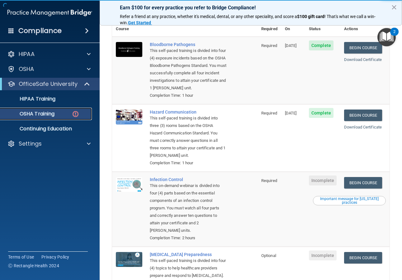
scroll to position [117, 0]
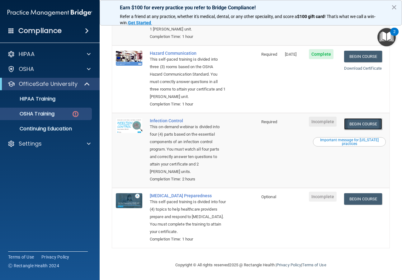
click at [361, 126] on link "Begin Course" at bounding box center [363, 124] width 38 height 12
click at [341, 122] on td "Begin Course Download Certificate Important message for California practices" at bounding box center [365, 150] width 49 height 75
click at [350, 122] on link "Begin Course" at bounding box center [363, 124] width 38 height 12
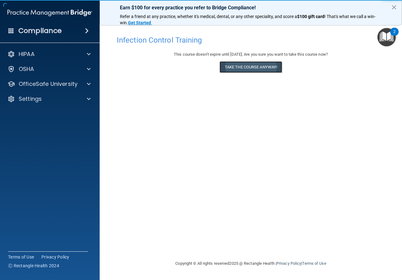
click at [249, 69] on button "Take the course anyway!" at bounding box center [251, 67] width 63 height 12
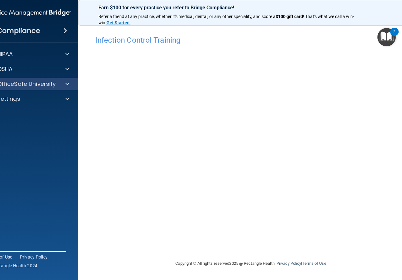
click at [69, 89] on div "OfficeSafe University" at bounding box center [29, 84] width 100 height 12
click at [65, 86] on span at bounding box center [67, 83] width 4 height 7
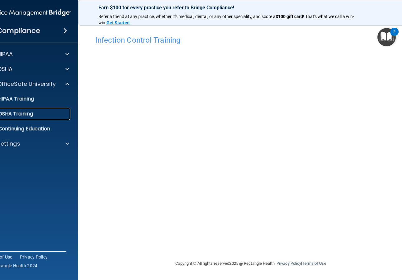
click at [66, 117] on div "OSHA Training" at bounding box center [25, 114] width 85 height 6
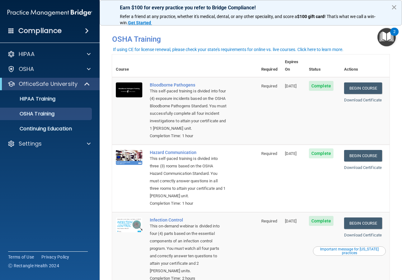
click at [394, 8] on button "×" at bounding box center [394, 7] width 6 height 10
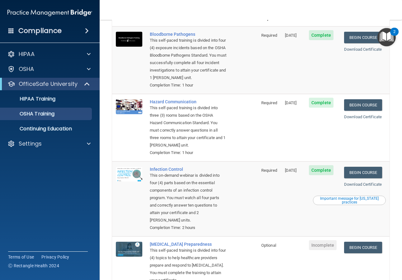
scroll to position [99, 0]
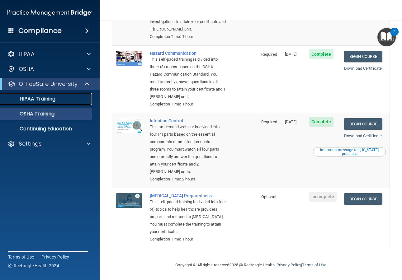
click at [64, 104] on link "HIPAA Training" at bounding box center [43, 99] width 98 height 12
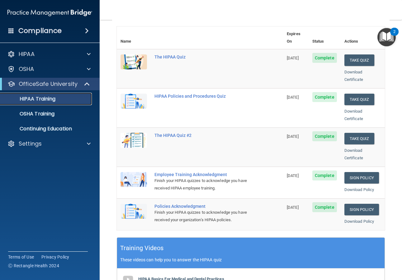
scroll to position [2, 0]
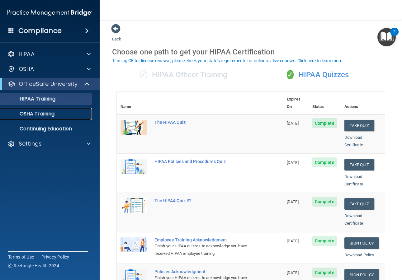
click at [51, 114] on p "OSHA Training" at bounding box center [29, 114] width 50 height 6
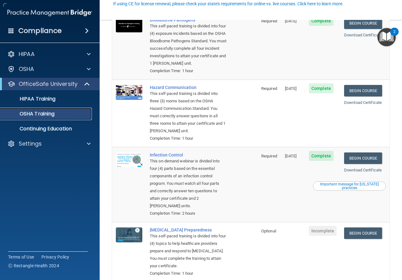
scroll to position [99, 0]
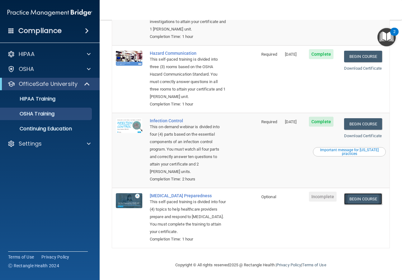
click at [363, 202] on link "Begin Course" at bounding box center [363, 199] width 38 height 12
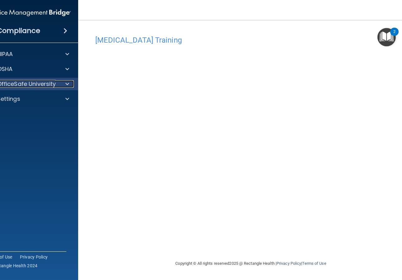
click at [68, 85] on span at bounding box center [67, 83] width 4 height 7
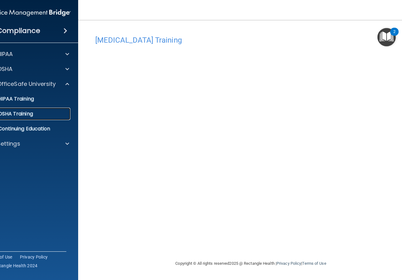
click at [50, 114] on div "OSHA Training" at bounding box center [25, 114] width 85 height 6
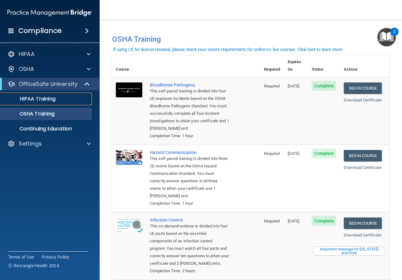
click at [46, 101] on p "HIPAA Training" at bounding box center [29, 99] width 51 height 6
